Goal: Transaction & Acquisition: Obtain resource

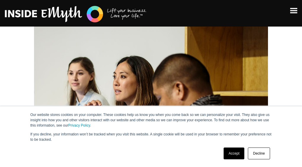
scroll to position [12, 0]
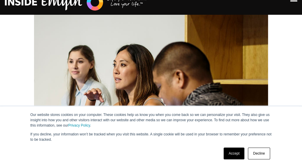
click at [235, 151] on link "Accept" at bounding box center [234, 154] width 21 height 12
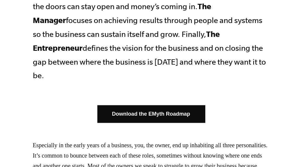
scroll to position [355, 0]
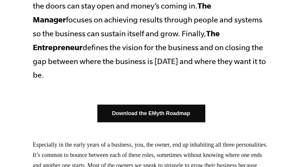
click at [150, 105] on link "Download the EMyth Roadmap" at bounding box center [151, 113] width 108 height 17
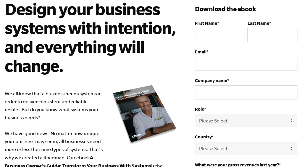
scroll to position [36, 0]
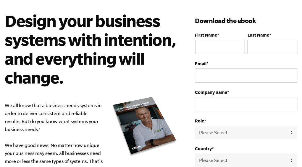
click at [212, 43] on input "First Name *" at bounding box center [220, 47] width 50 height 14
type input "l"
type input "[PERSON_NAME]"
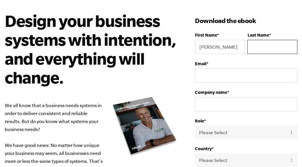
click at [255, 43] on input "Last Name *" at bounding box center [272, 47] width 50 height 14
type input "Kateule"
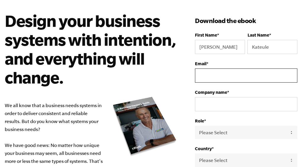
click at [217, 77] on input "Email *" at bounding box center [246, 76] width 102 height 14
type input "[EMAIL_ADDRESS][DOMAIN_NAME]"
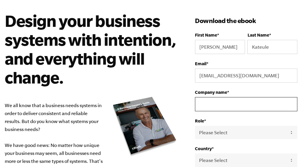
click at [201, 101] on input "Company name *" at bounding box center [246, 104] width 102 height 14
type input "KAMALOCHI GENERAL DEALERS"
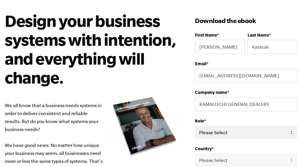
click at [220, 132] on select "Please Select Owner Partner / Co-Owner Executive Employee / Other" at bounding box center [246, 132] width 102 height 13
click at [195, 126] on select "Please Select Owner Partner / Co-Owner Executive Employee / Other" at bounding box center [246, 132] width 102 height 13
select select "Owner"
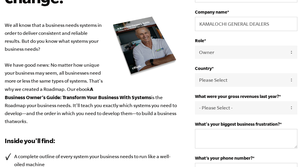
scroll to position [111, 0]
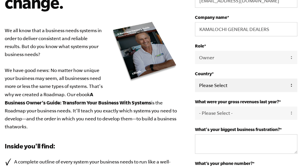
click at [225, 83] on select "Please Select United States Afghanistan Åland Islands Albania Algeria American …" at bounding box center [246, 85] width 102 height 13
select select "Zambia"
click at [195, 79] on select "Please Select United States Afghanistan Åland Islands Albania Algeria American …" at bounding box center [246, 85] width 102 height 13
click at [292, 115] on select "- Please Select - 0-75K 76-150K 151-275K 276-500K 501-750K 751-1M 1-2.5M 2.5-5M…" at bounding box center [246, 113] width 102 height 13
select select "0-75K"
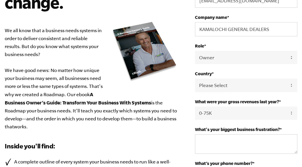
click at [195, 107] on select "- Please Select - 0-75K 76-150K 151-275K 276-500K 501-750K 751-1M 1-2.5M 2.5-5M…" at bounding box center [246, 113] width 102 height 13
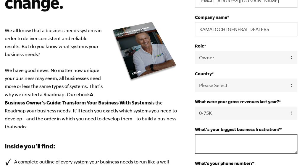
click at [221, 144] on textarea "What's your biggest business frustration? *" at bounding box center [246, 145] width 102 height 20
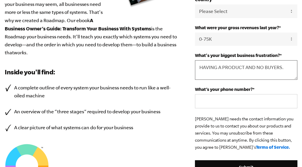
scroll to position [189, 0]
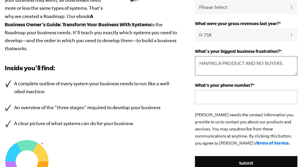
type textarea "HAVING A PRODUCT AND NO BUYERS."
click at [226, 94] on input "What’s your phone number? *" at bounding box center [246, 97] width 102 height 14
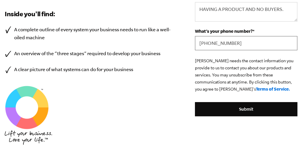
scroll to position [248, 0]
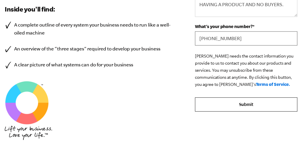
type input "+260973971683"
click at [250, 105] on input "Submit" at bounding box center [246, 105] width 102 height 14
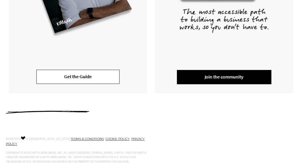
scroll to position [213, 0]
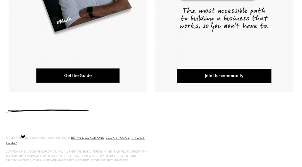
click at [91, 78] on link "Get the Guide" at bounding box center [77, 76] width 83 height 14
